Goal: Transaction & Acquisition: Purchase product/service

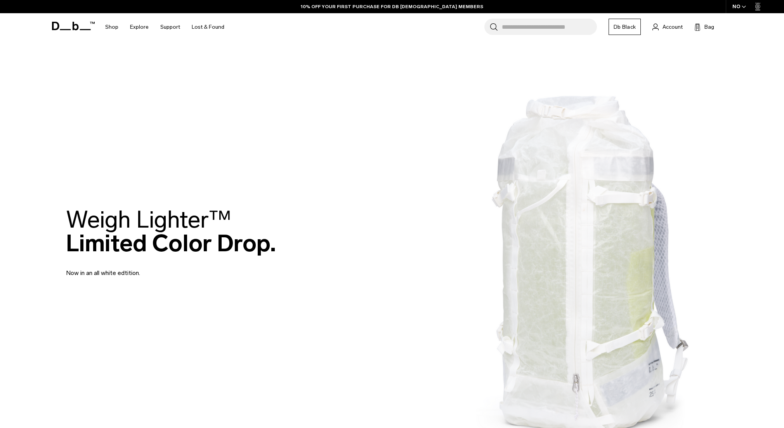
click at [736, 7] on div "NO" at bounding box center [739, 6] width 27 height 13
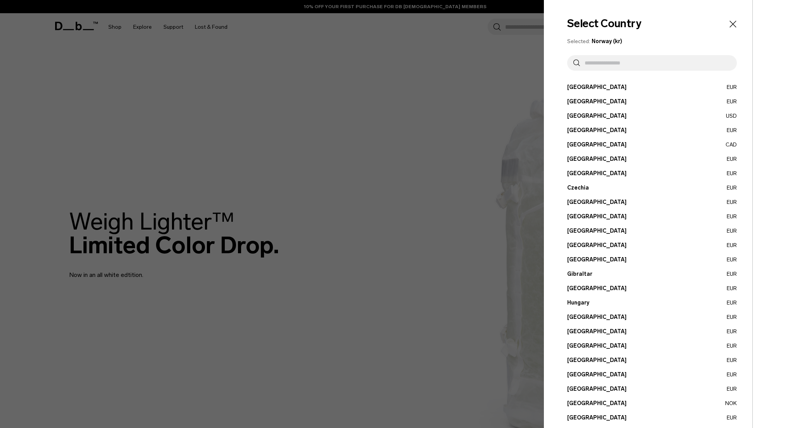
click at [623, 65] on input "text" at bounding box center [655, 63] width 151 height 16
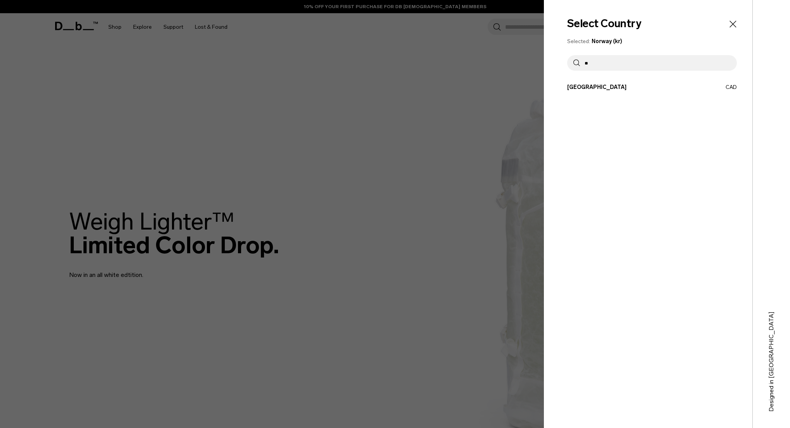
type input "**"
click at [579, 82] on div "Select Country Selected: Norway (kr) ** Austria EUR Belgium EUR Brazil USD" at bounding box center [648, 214] width 208 height 428
click at [579, 84] on button "Canada CAD" at bounding box center [652, 87] width 170 height 8
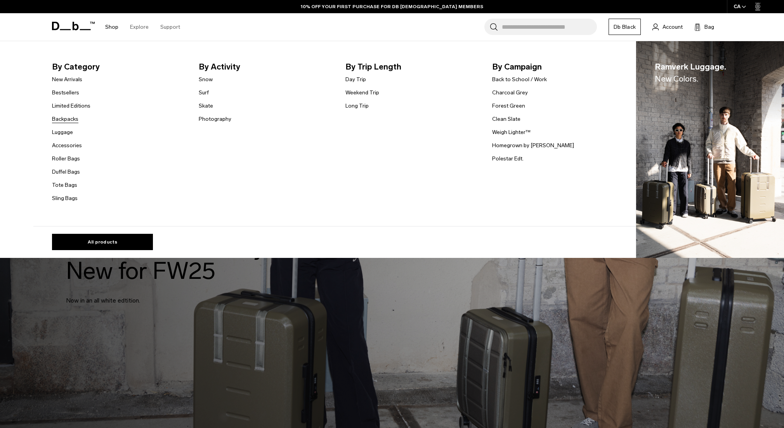
click at [74, 118] on link "Backpacks" at bounding box center [65, 119] width 26 height 8
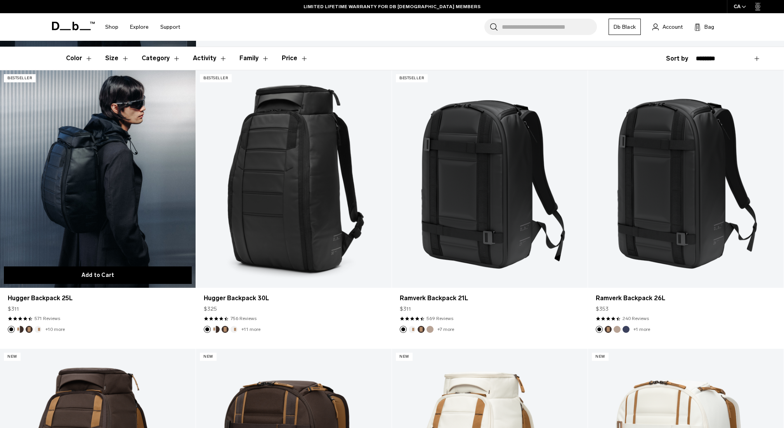
click at [150, 275] on button "Add to Cart" at bounding box center [98, 274] width 188 height 17
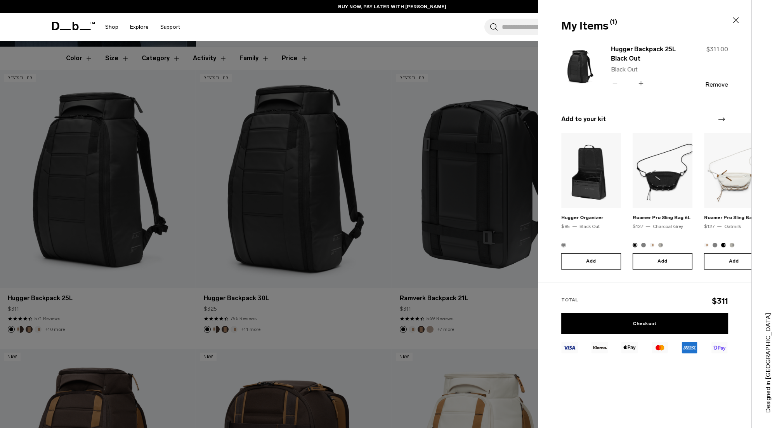
click at [598, 256] on button "Add" at bounding box center [591, 261] width 60 height 16
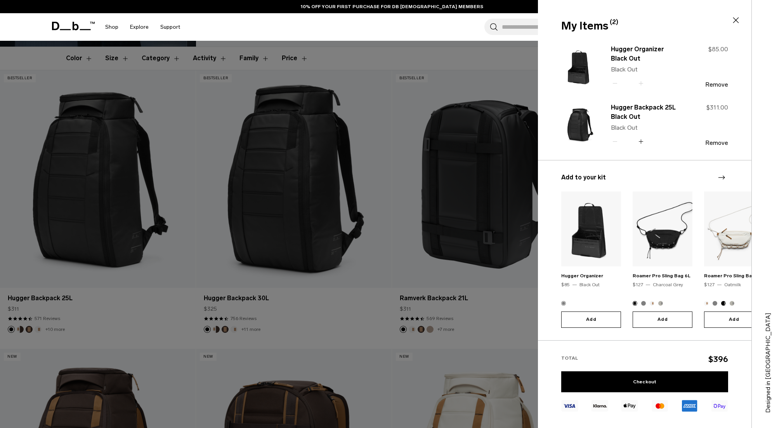
click at [721, 175] on icon "Next slide" at bounding box center [721, 177] width 9 height 9
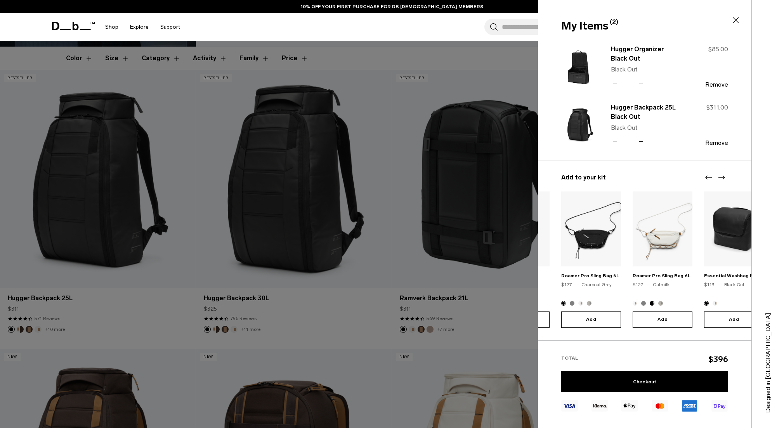
click at [721, 175] on icon "Next slide" at bounding box center [721, 177] width 9 height 9
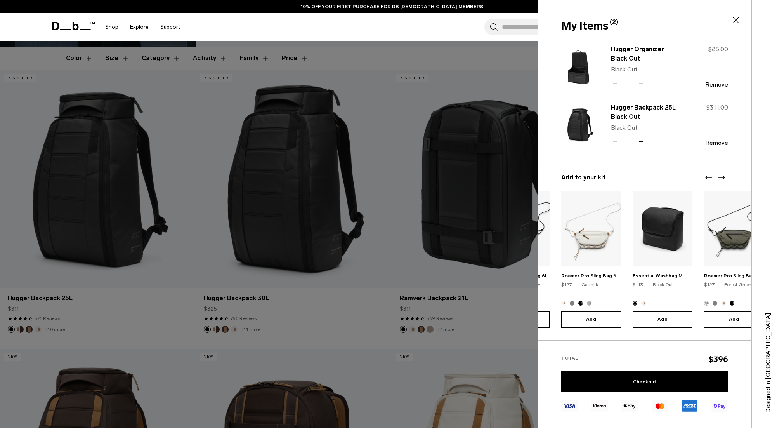
click at [721, 175] on icon "Next slide" at bounding box center [721, 177] width 9 height 9
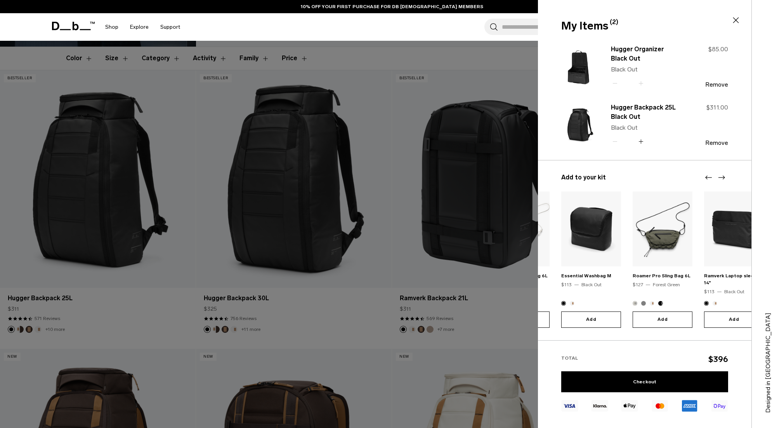
click at [721, 175] on icon "Next slide" at bounding box center [721, 177] width 9 height 9
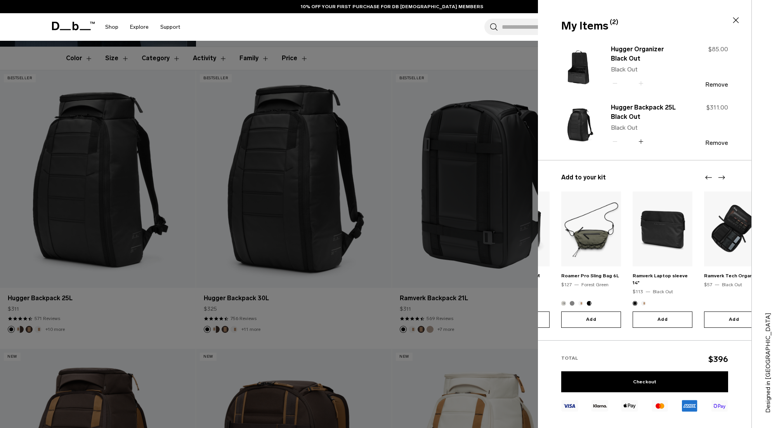
click at [721, 175] on icon "Next slide" at bounding box center [721, 177] width 9 height 9
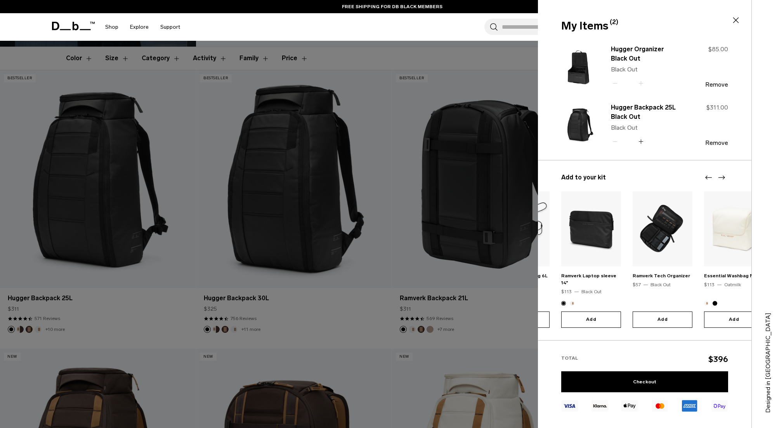
click at [721, 175] on icon "Next slide" at bounding box center [721, 177] width 9 height 9
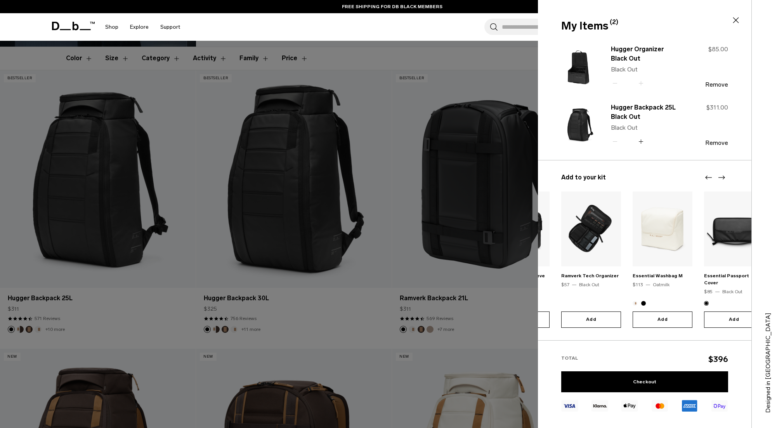
click at [721, 175] on icon "Next slide" at bounding box center [721, 177] width 9 height 9
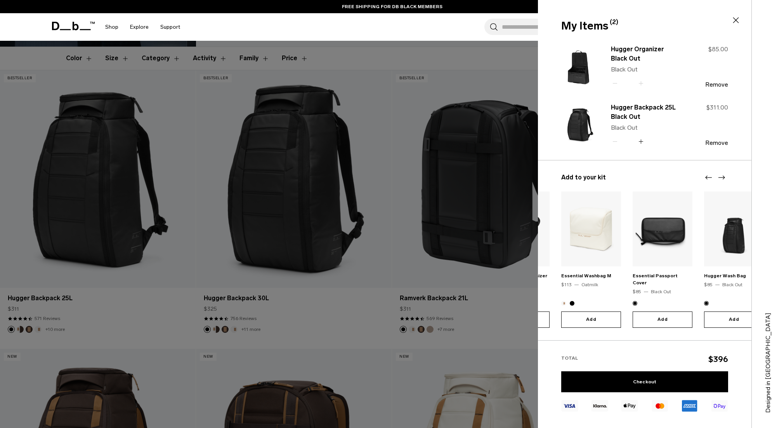
click at [721, 175] on icon "Next slide" at bounding box center [721, 177] width 9 height 9
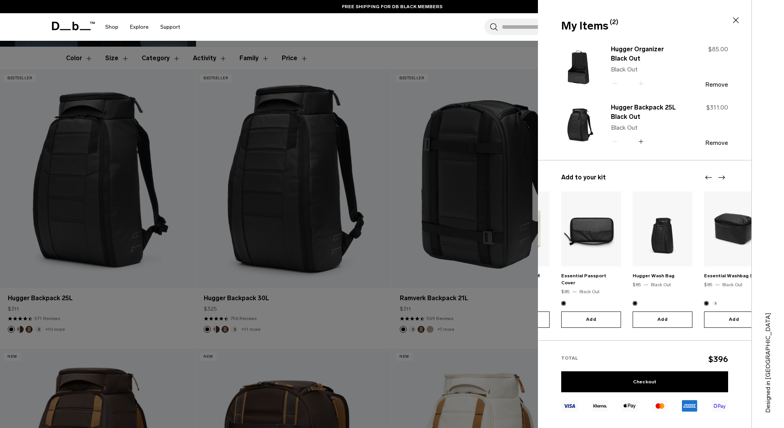
click at [721, 175] on icon "Next slide" at bounding box center [721, 177] width 9 height 9
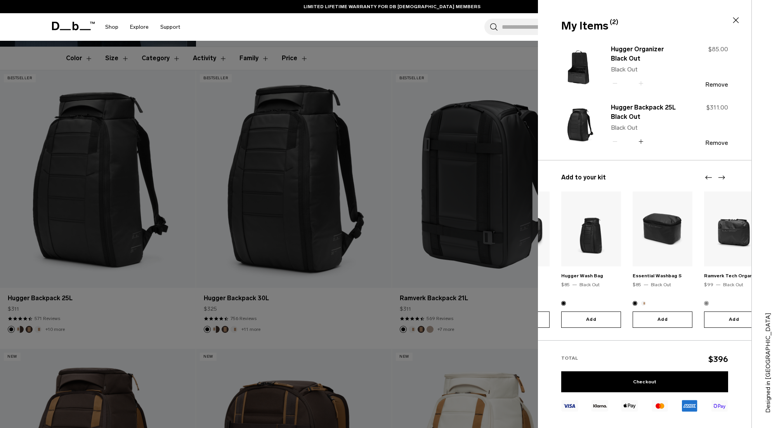
click at [731, 314] on button "Add" at bounding box center [734, 319] width 60 height 16
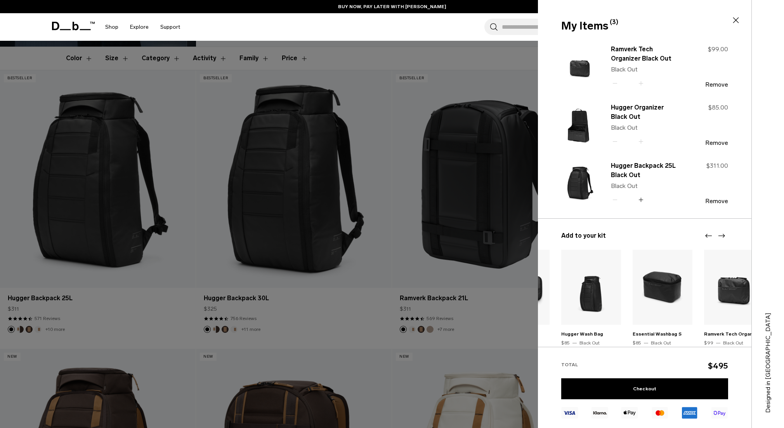
scroll to position [47, 0]
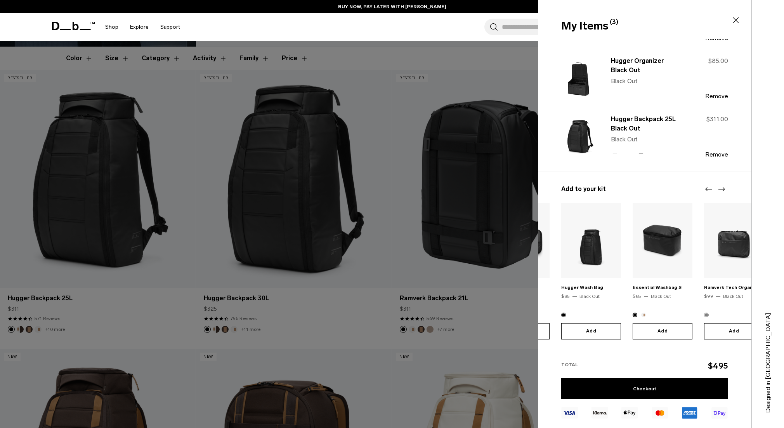
click at [594, 326] on button "Add" at bounding box center [591, 331] width 60 height 16
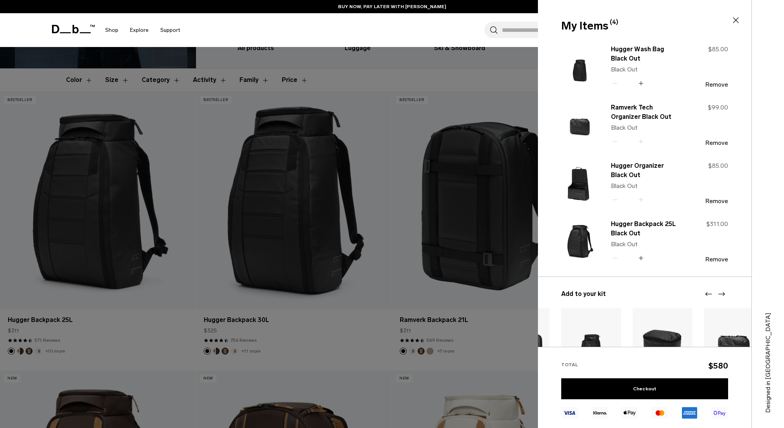
scroll to position [23, 0]
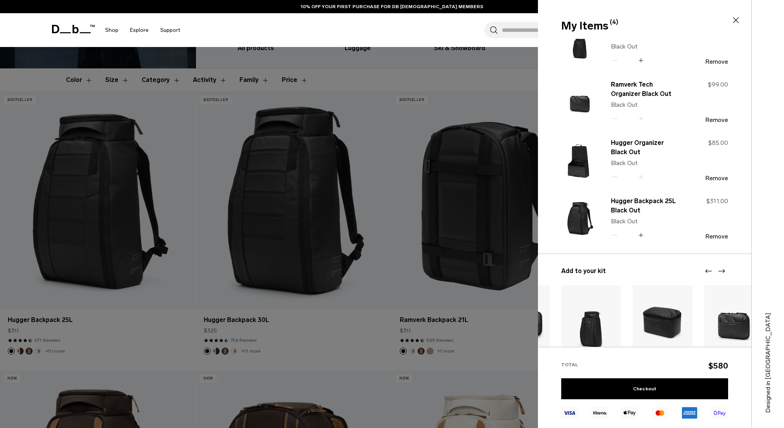
click at [405, 241] on div at bounding box center [392, 214] width 784 height 428
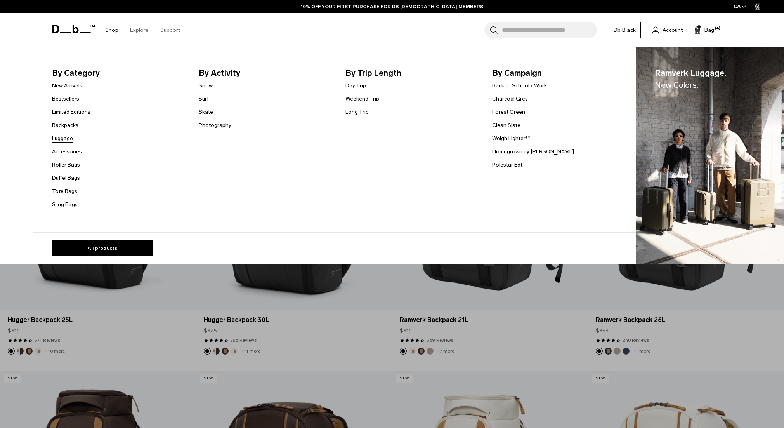
click at [68, 138] on link "Luggage" at bounding box center [62, 138] width 21 height 8
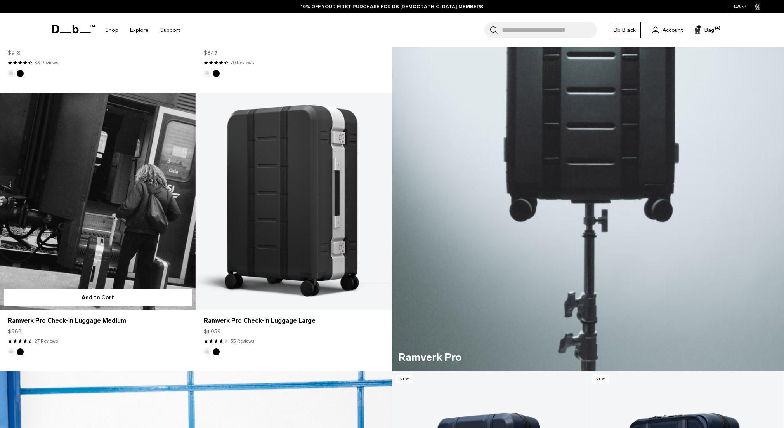
scroll to position [430, 0]
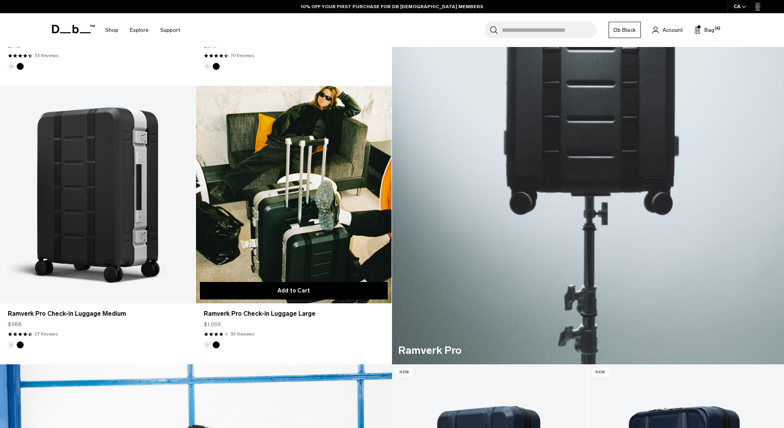
click at [278, 286] on button "Add to Cart" at bounding box center [294, 290] width 188 height 17
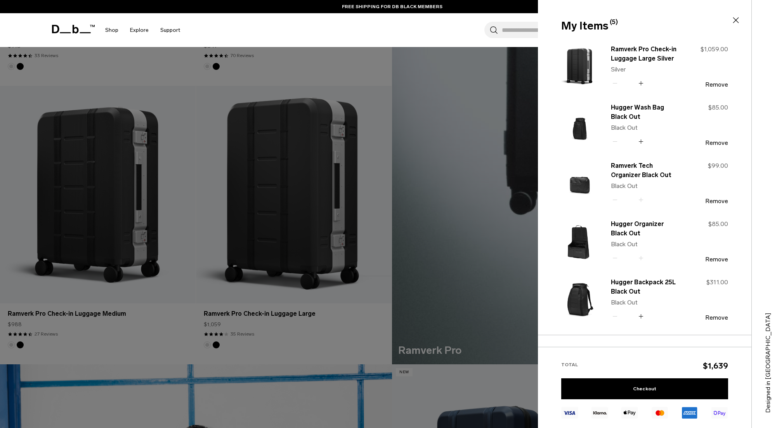
scroll to position [163, 0]
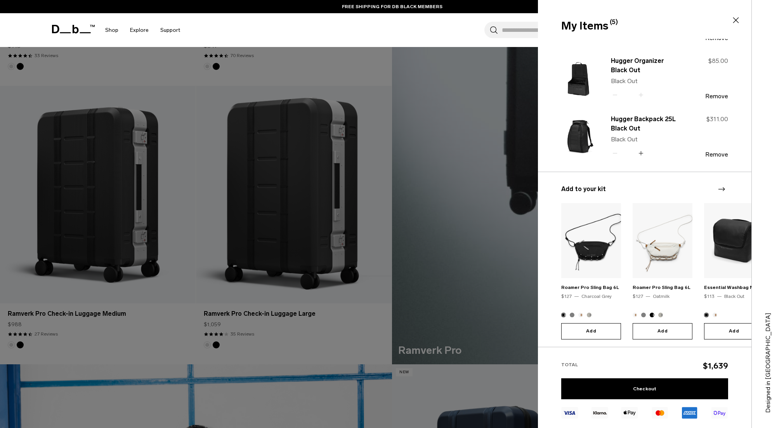
click at [576, 251] on img "1 / 20" at bounding box center [591, 240] width 60 height 75
click at [598, 249] on img "1 / 20" at bounding box center [591, 240] width 60 height 75
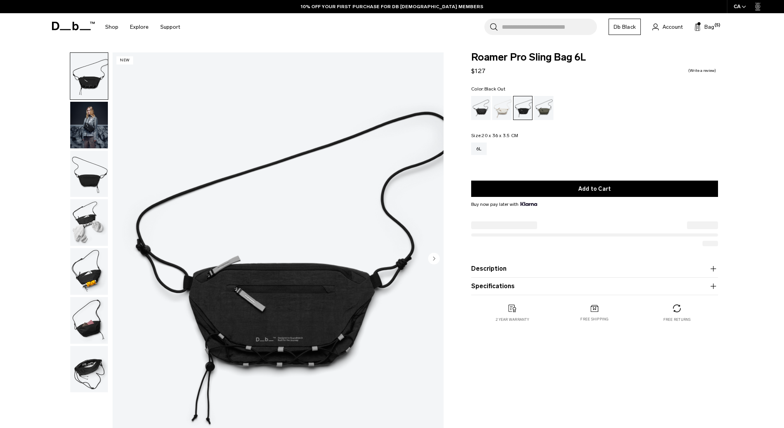
click at [473, 106] on div "Black Out" at bounding box center [481, 108] width 20 height 24
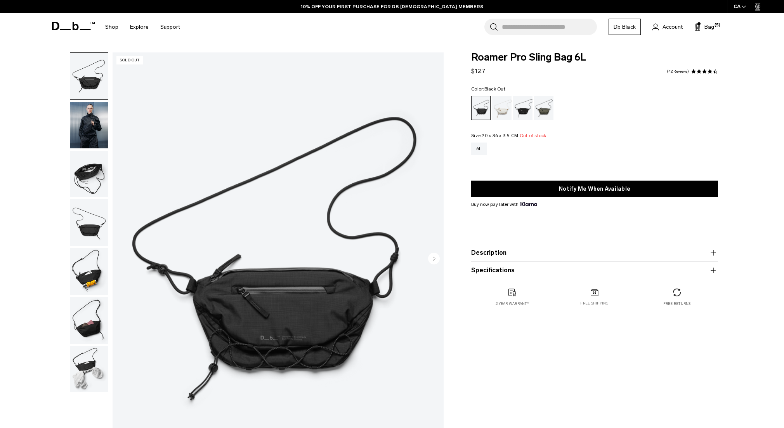
click at [716, 29] on div "Search for Bags, Luggage... Search Close Trending Products All Products Hugger …" at bounding box center [460, 27] width 549 height 28
click at [708, 26] on span "Bag" at bounding box center [709, 27] width 10 height 8
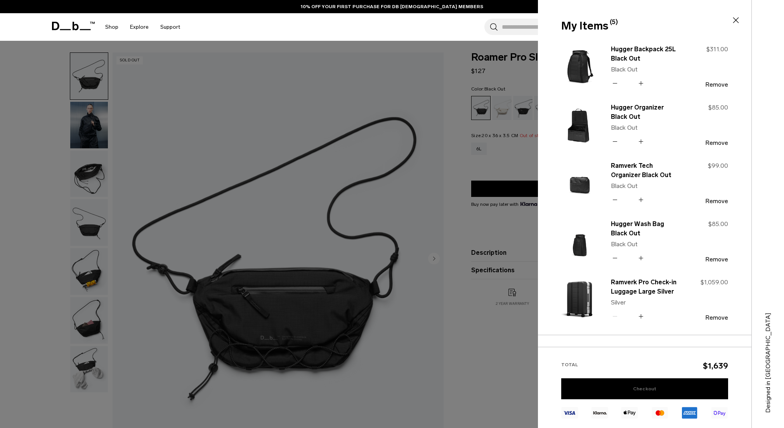
click at [663, 381] on link "Checkout" at bounding box center [644, 388] width 167 height 21
